Goal: Task Accomplishment & Management: Manage account settings

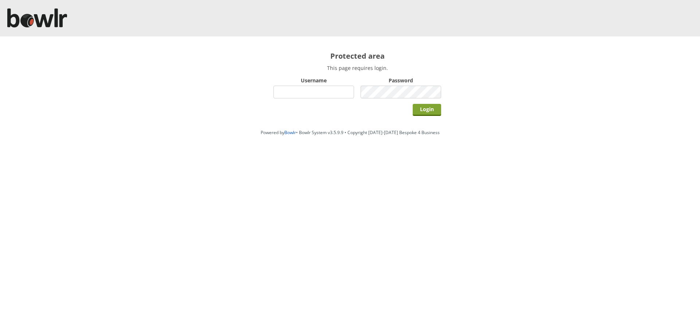
type input "hornseaindoorbowlsclub"
click at [424, 111] on input "Login" at bounding box center [427, 110] width 28 height 12
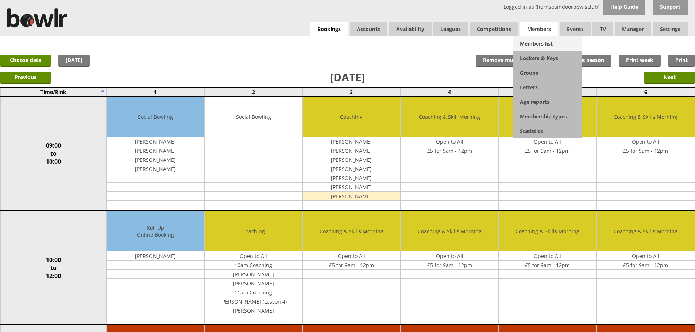
click at [535, 43] on link "Members list" at bounding box center [546, 43] width 69 height 15
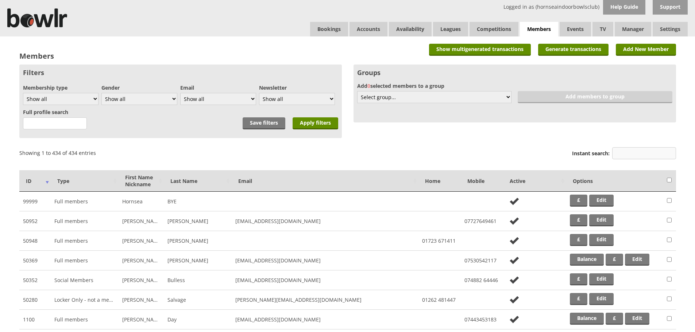
click at [636, 150] on input "Instant search:" at bounding box center [644, 153] width 64 height 12
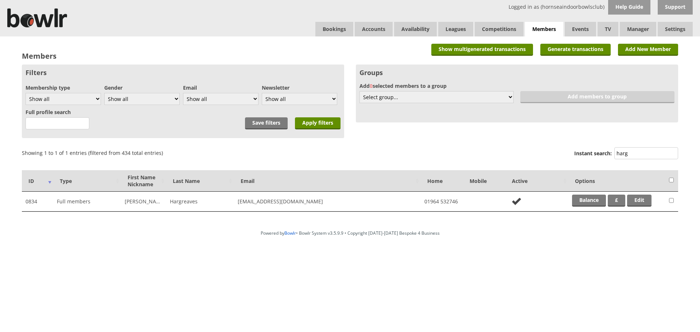
type input "harg"
drag, startPoint x: 640, startPoint y: 210, endPoint x: 644, endPoint y: 205, distance: 6.5
click at [640, 209] on td "Balance £ Edit" at bounding box center [616, 202] width 97 height 20
click at [648, 195] on link "Edit" at bounding box center [639, 201] width 24 height 12
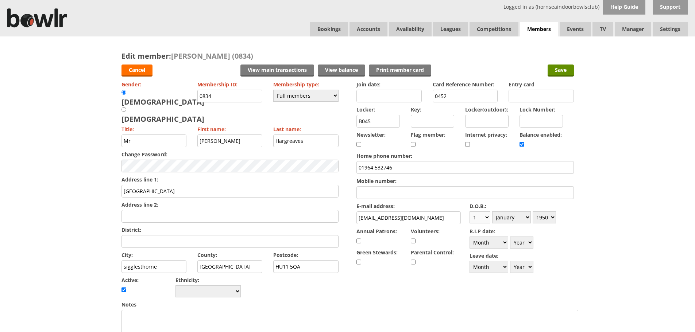
click at [487, 221] on select "Day 1 2 3 4 5 6 7 8 9 10 11 12 13 14 15 16 17 18 19 20 21 22 23 24 25 26 27 28 …" at bounding box center [479, 217] width 21 height 12
select select "9"
click at [469, 211] on select "Day 1 2 3 4 5 6 7 8 9 10 11 12 13 14 15 16 17 18 19 20 21 22 23 24 25 26 27 28 …" at bounding box center [479, 217] width 21 height 12
click at [518, 216] on select "Month January February March April May June July August September October Novem…" at bounding box center [511, 217] width 39 height 12
select select "6"
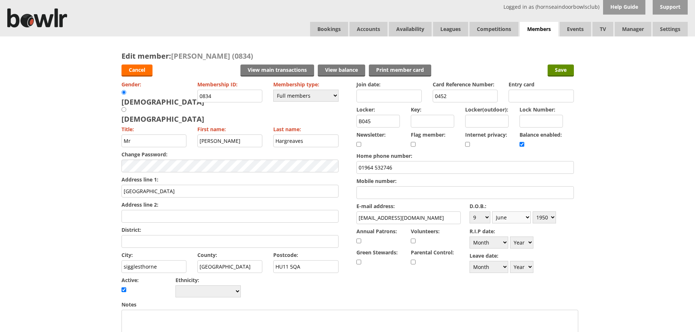
click at [492, 211] on select "Month January February March April May June July August September October Novem…" at bounding box center [511, 217] width 39 height 12
click at [544, 219] on select "Year 1900 1901 1902 1903 1904 1905 1906 1907 1908 1909 1910 1911 1912 1913 1914…" at bounding box center [543, 217] width 23 height 12
select select "1947"
click at [532, 211] on select "Year 1900 1901 1902 1903 1904 1905 1906 1907 1908 1909 1910 1911 1912 1913 1914…" at bounding box center [543, 217] width 23 height 12
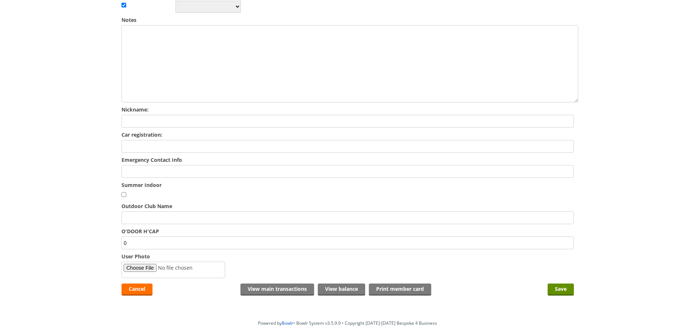
scroll to position [292, 0]
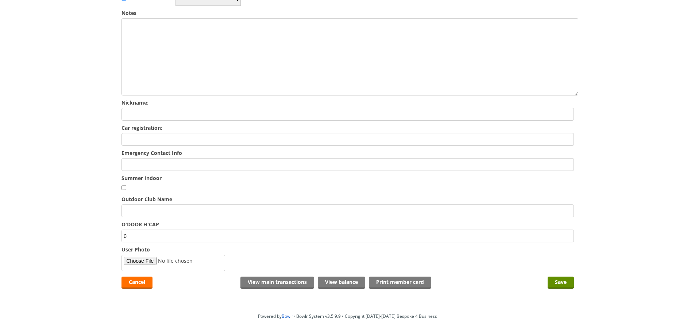
click at [166, 158] on input "Emergency Contact Info" at bounding box center [347, 164] width 452 height 13
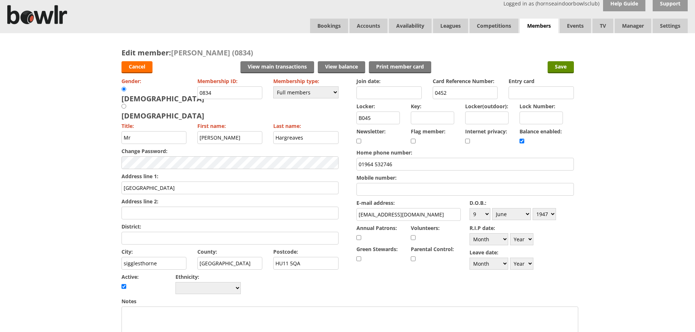
scroll to position [0, 0]
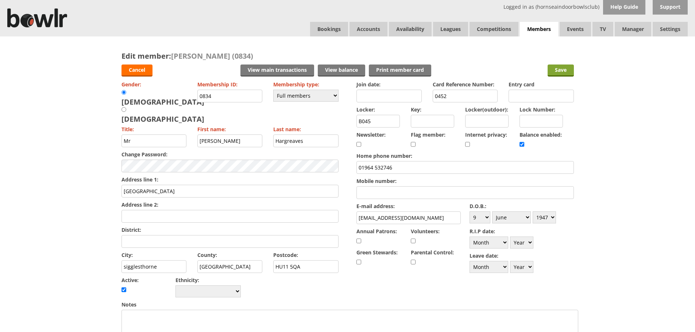
type input "Claude Hargreaves 01964532746"
click at [557, 72] on input "Save" at bounding box center [560, 71] width 26 height 12
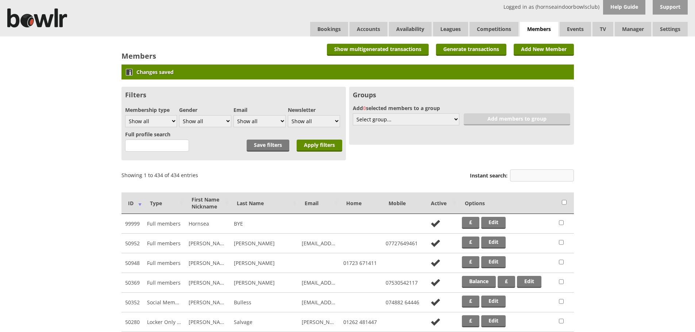
click at [539, 175] on input "Instant search:" at bounding box center [542, 176] width 64 height 12
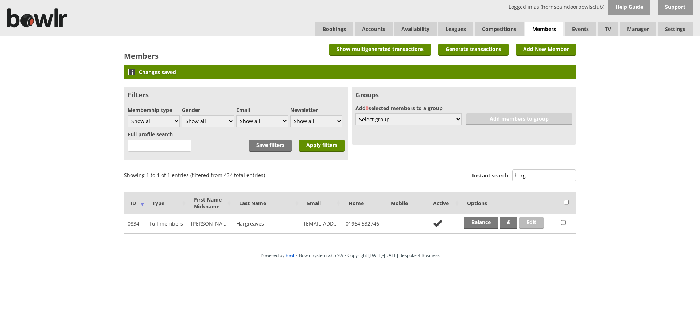
type input "harg"
click at [533, 220] on link "Edit" at bounding box center [531, 223] width 24 height 12
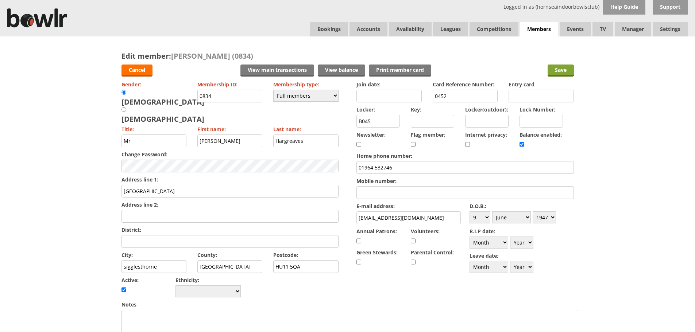
click at [563, 68] on input "Save" at bounding box center [560, 71] width 26 height 12
